Goal: Task Accomplishment & Management: Use online tool/utility

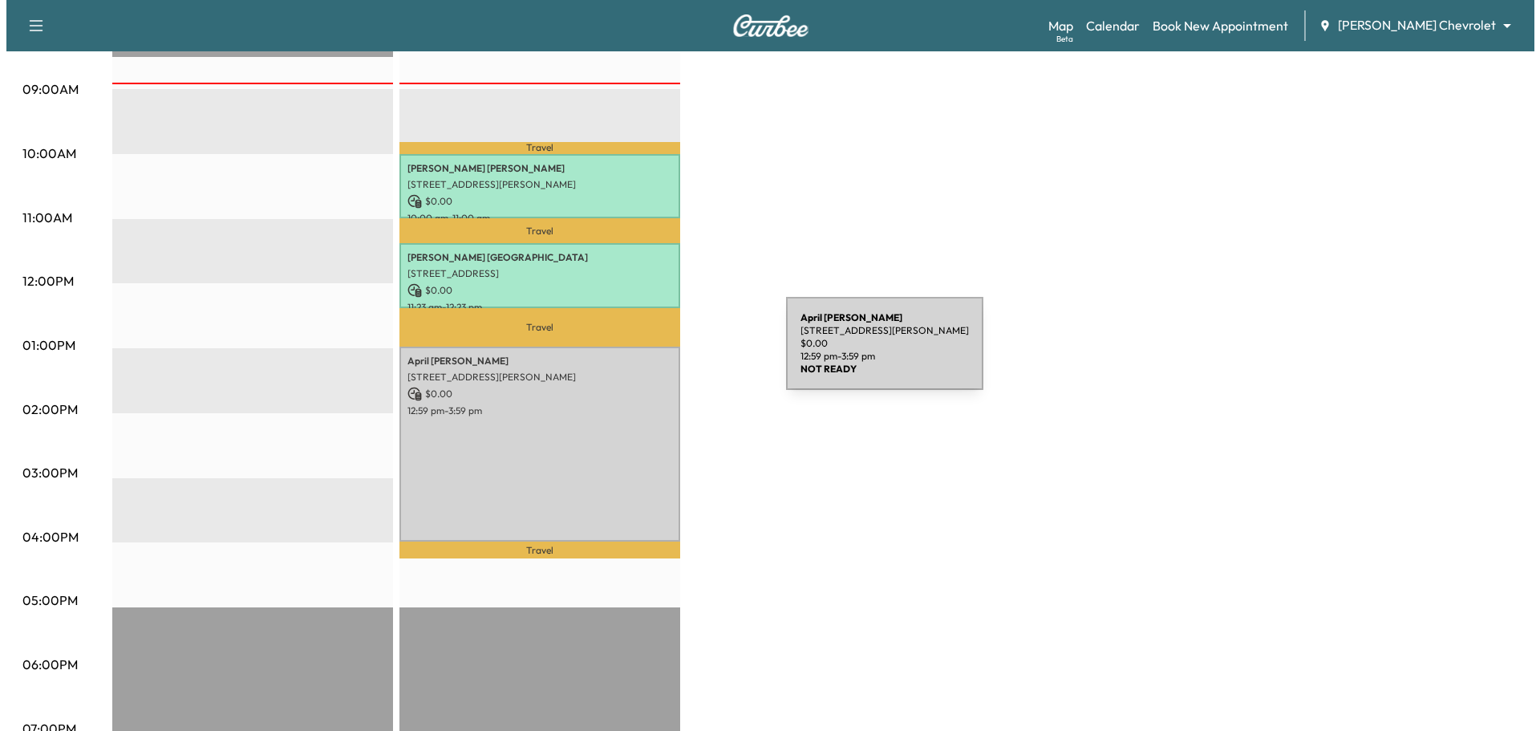
scroll to position [321, 0]
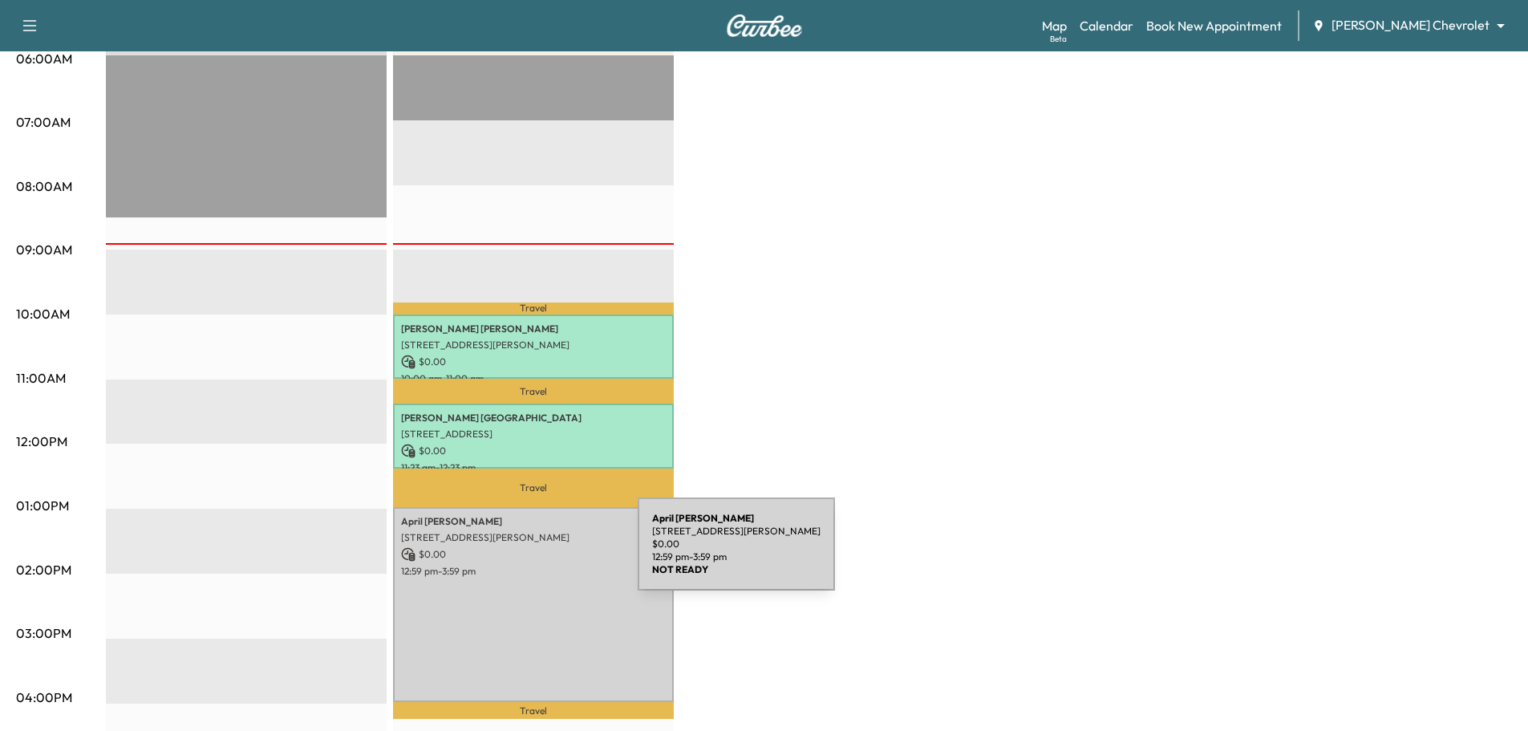
click at [517, 554] on p "$ 0.00" at bounding box center [533, 554] width 265 height 14
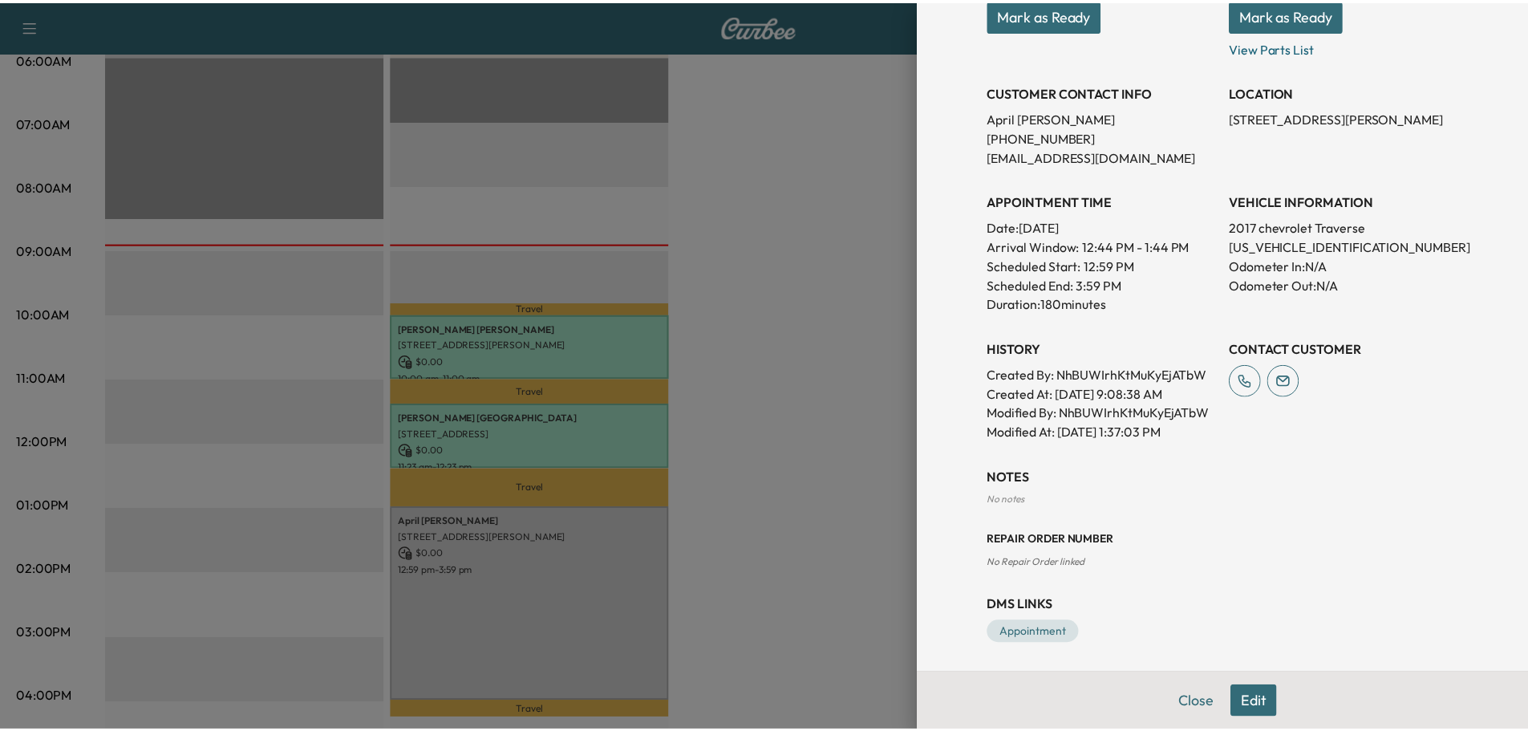
scroll to position [270, 0]
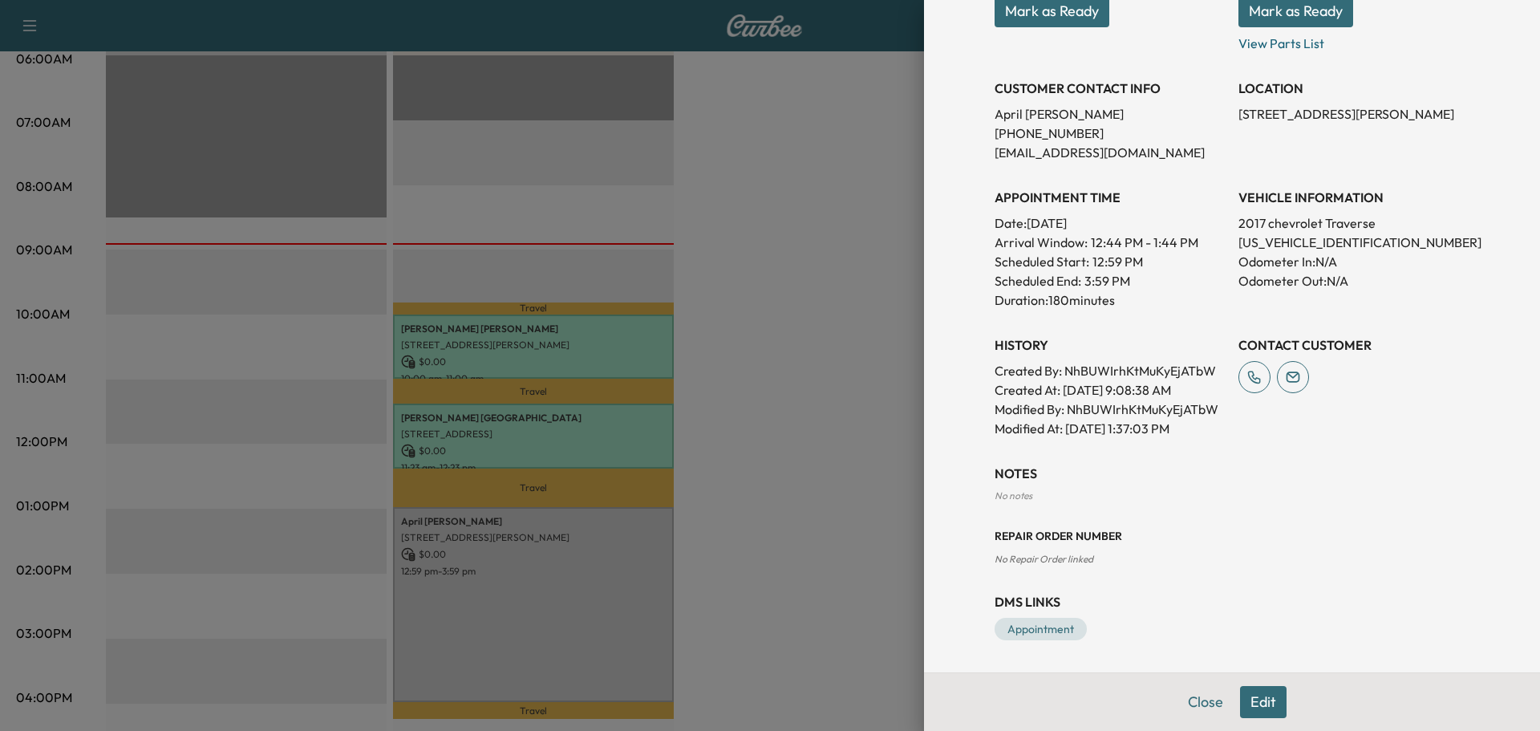
click at [784, 263] on div at bounding box center [770, 365] width 1540 height 731
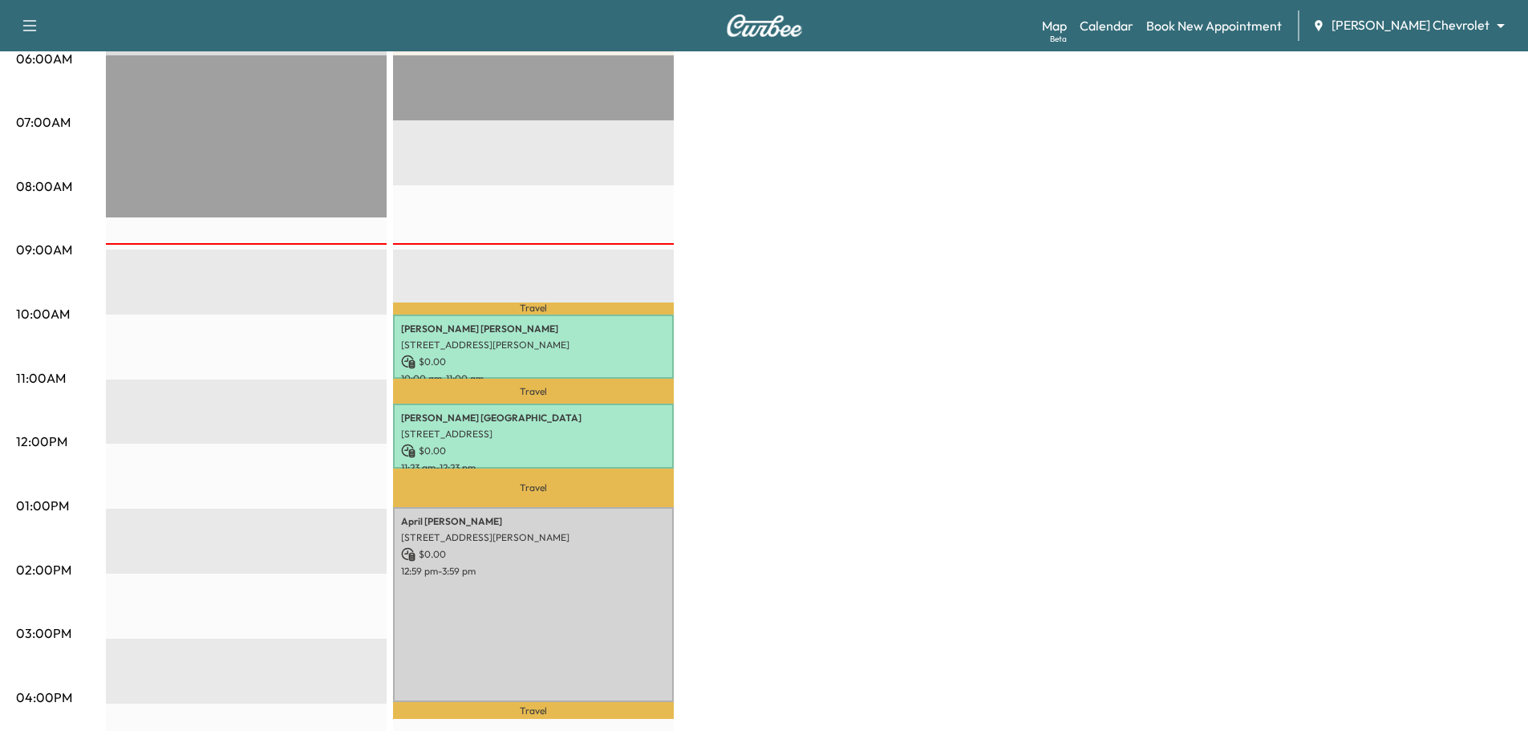
scroll to position [0, 0]
